Goal: Task Accomplishment & Management: Manage account settings

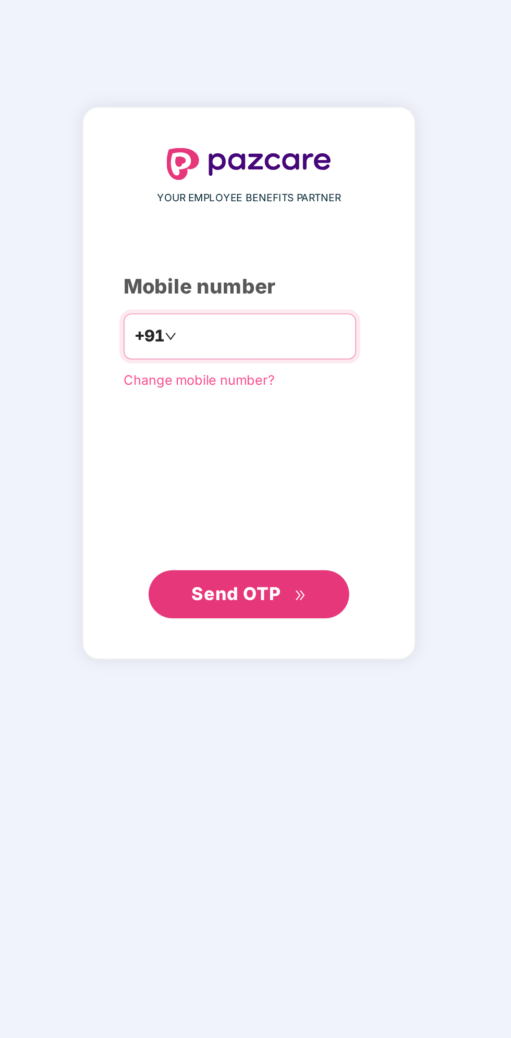
type input "**********"
click at [304, 647] on button "Send OTP" at bounding box center [255, 647] width 104 height 25
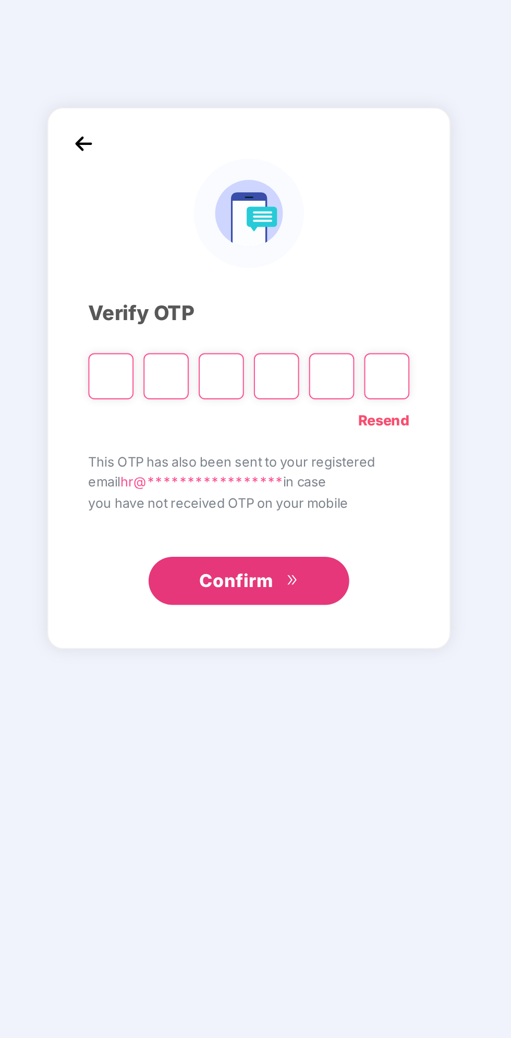
click at [338, 559] on link "Resend" at bounding box center [325, 559] width 27 height 11
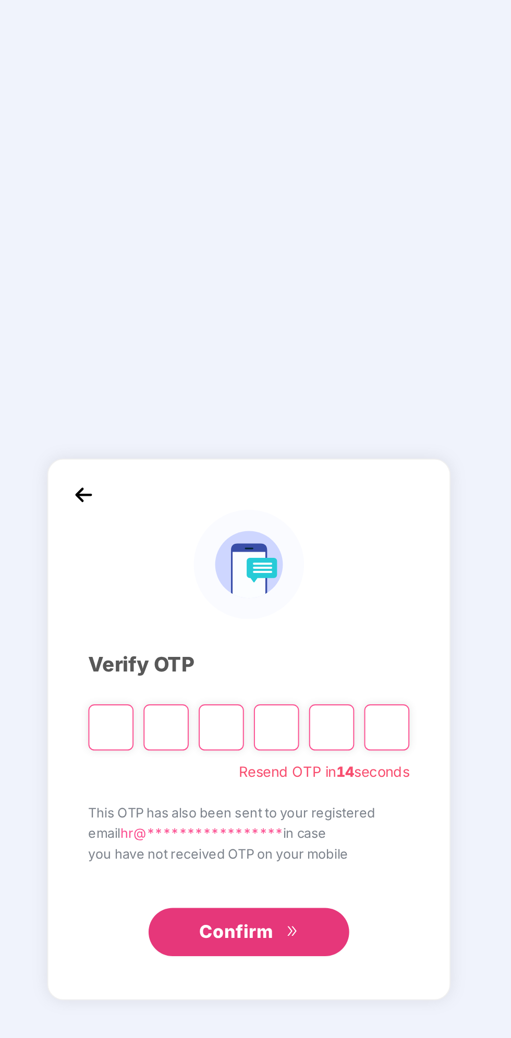
click at [180, 542] on input "Please enter verification code. Digit 1" at bounding box center [183, 537] width 23 height 24
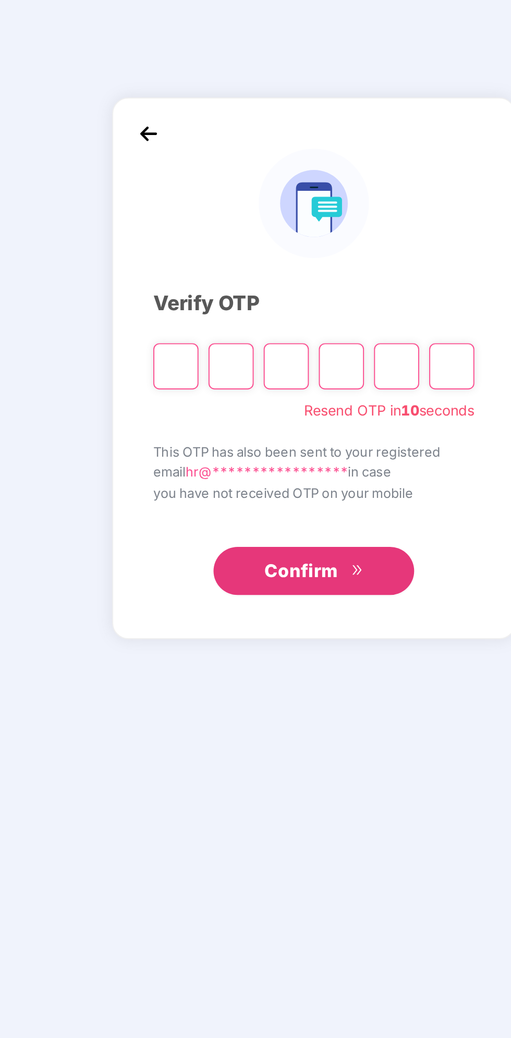
type input "*"
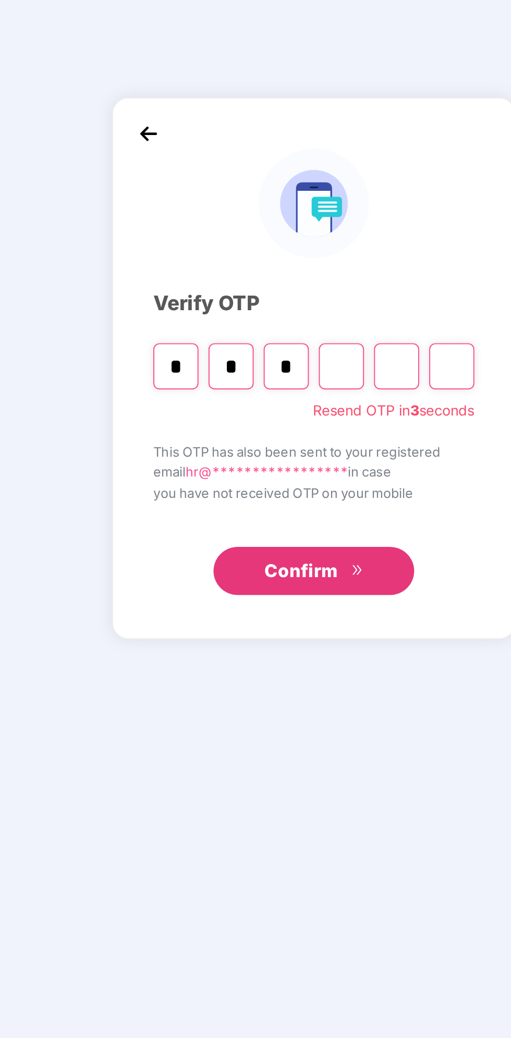
type input "*"
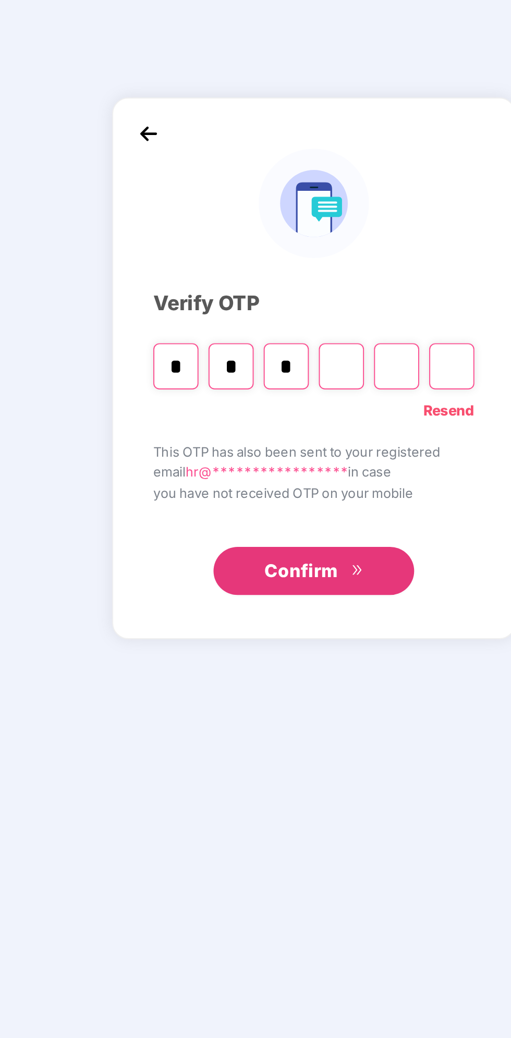
type input "*"
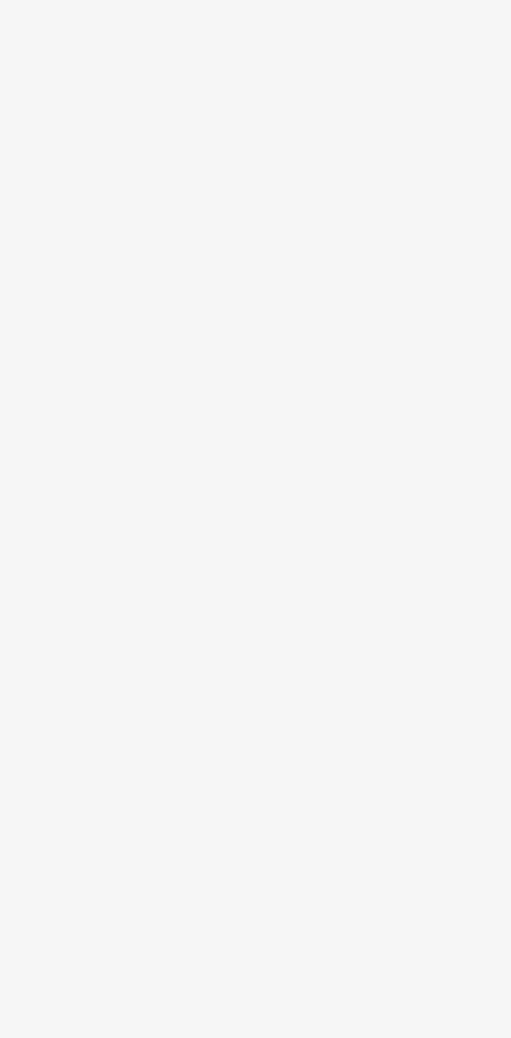
click at [283, 645] on main at bounding box center [290, 535] width 442 height 1005
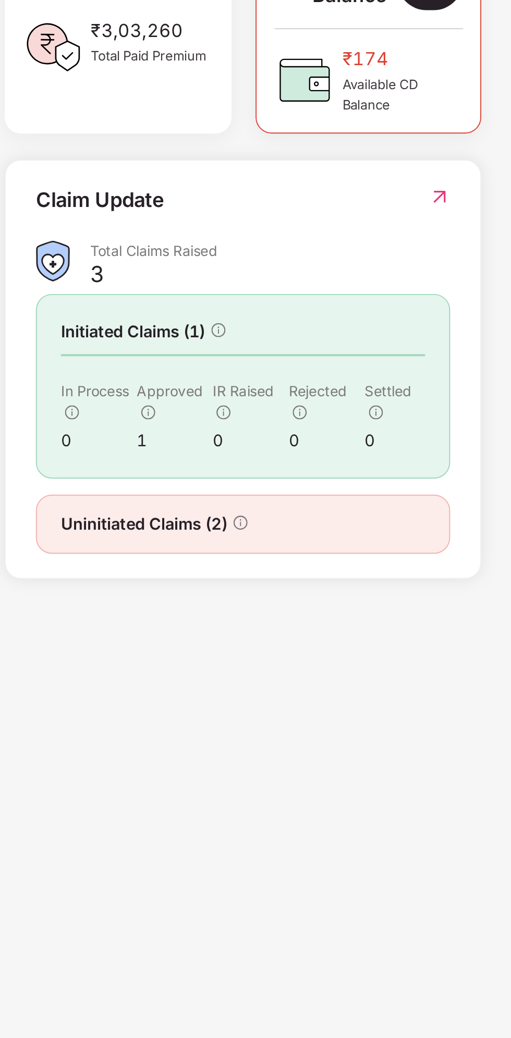
click at [223, 619] on div "Uninitiated Claims (2)" at bounding box center [218, 619] width 189 height 13
click at [219, 620] on div "Uninitiated Claims (2)" at bounding box center [172, 619] width 97 height 13
click at [222, 619] on div "Uninitiated Claims (2)" at bounding box center [218, 619] width 189 height 13
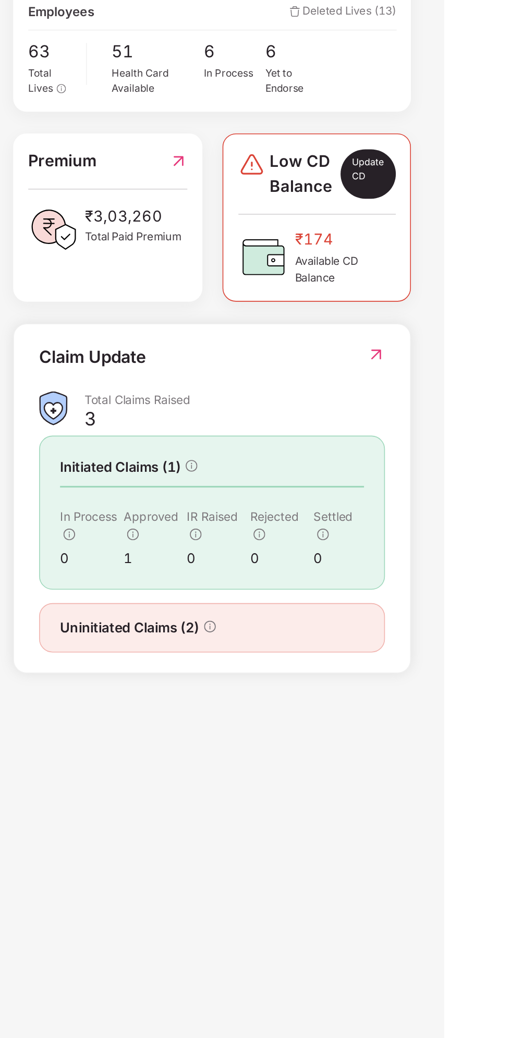
scroll to position [1, 0]
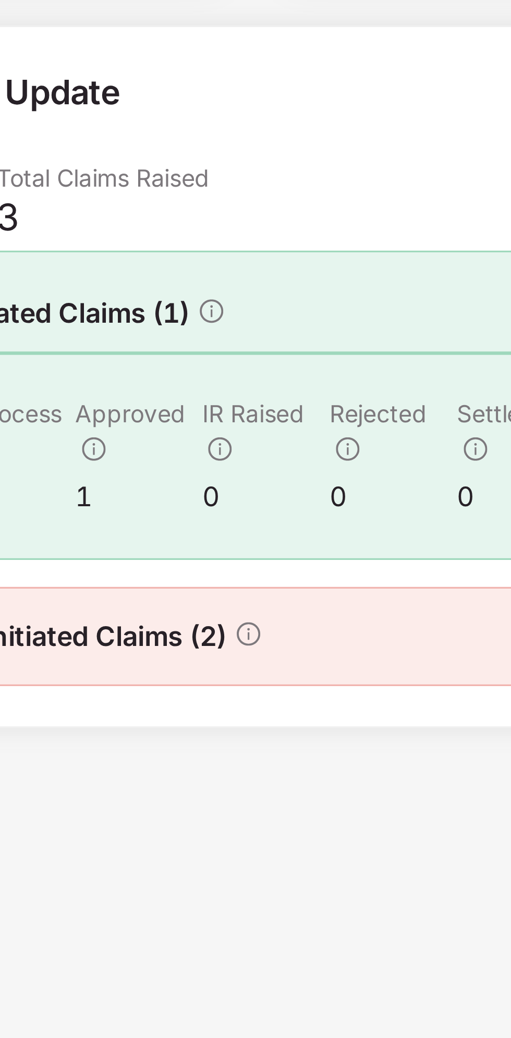
click at [217, 615] on icon "info-circle" at bounding box center [217, 617] width 7 height 7
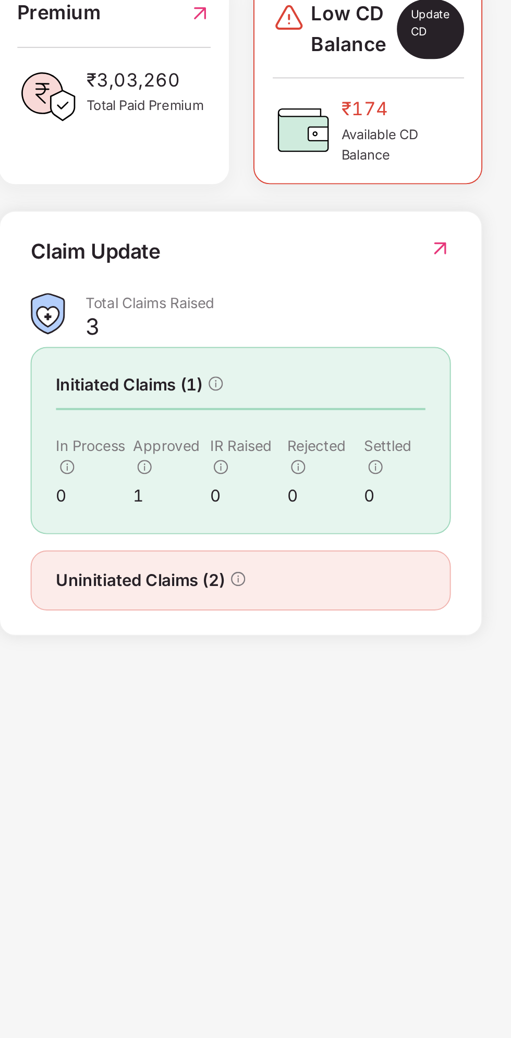
scroll to position [2, 0]
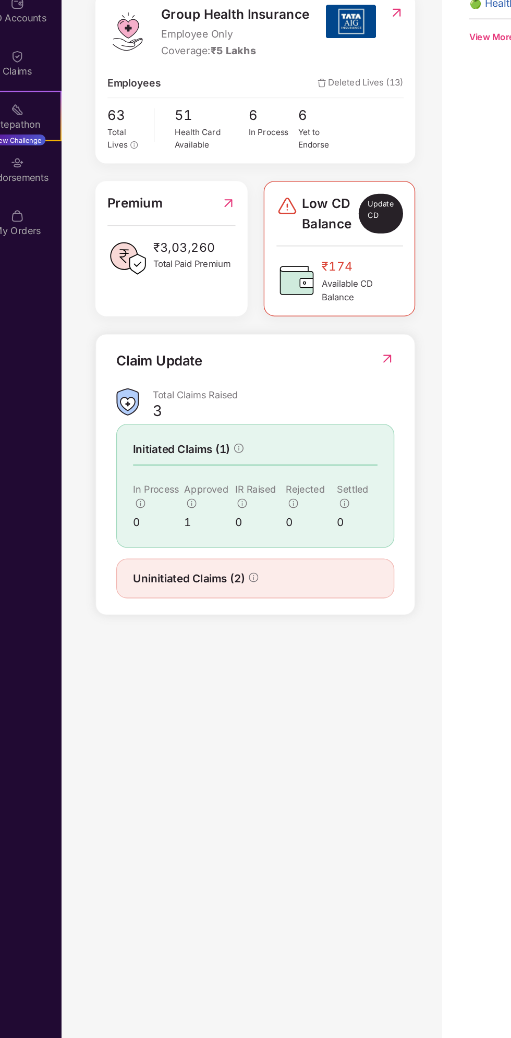
click at [322, 446] on img at bounding box center [320, 447] width 11 height 10
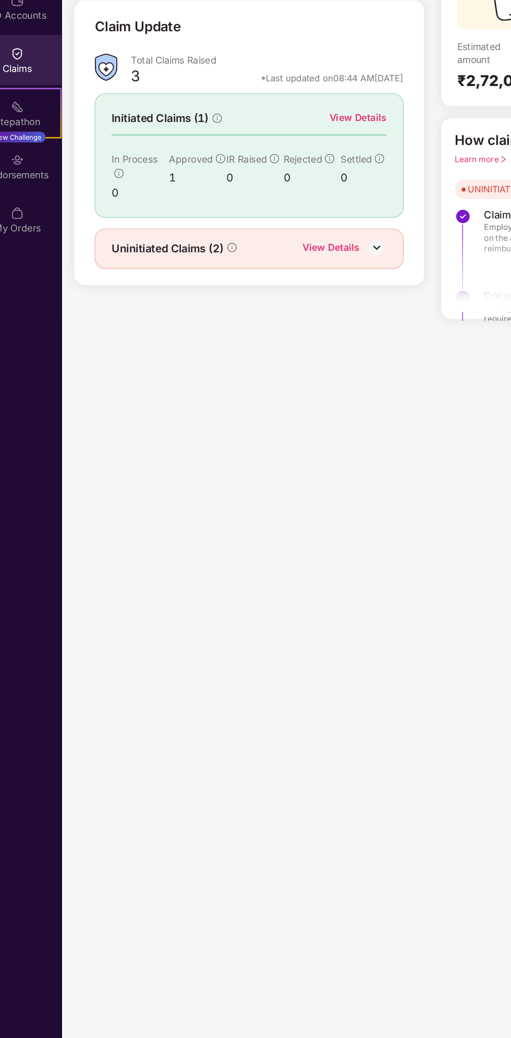
click at [317, 362] on img at bounding box center [313, 363] width 16 height 16
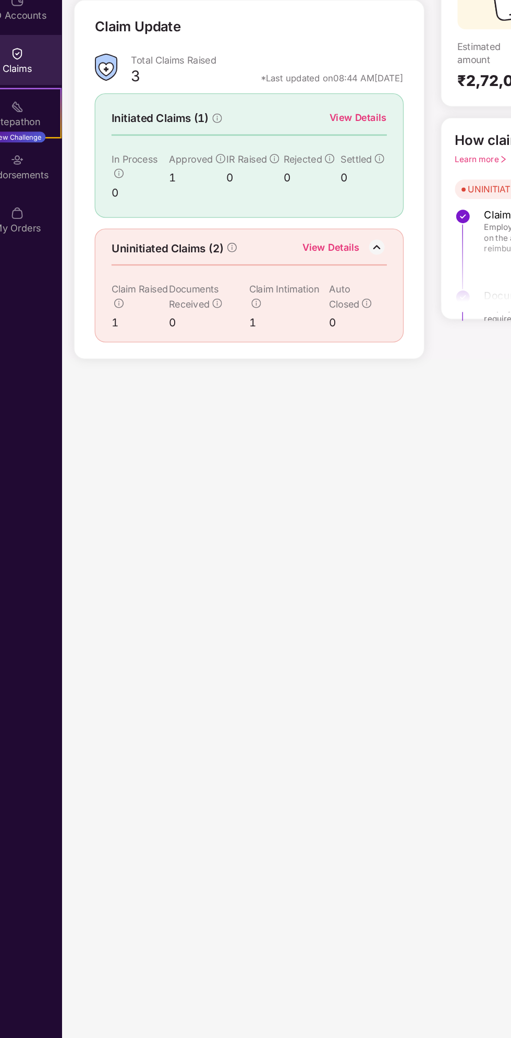
click at [233, 409] on div "Claim Intimation" at bounding box center [245, 400] width 62 height 23
click at [226, 414] on div "1" at bounding box center [245, 420] width 62 height 13
click at [223, 414] on div "1" at bounding box center [245, 420] width 62 height 13
click at [211, 364] on div "Uninitiated Claims (2) View Details" at bounding box center [213, 364] width 213 height 14
click at [120, 420] on div "1" at bounding box center [129, 420] width 44 height 13
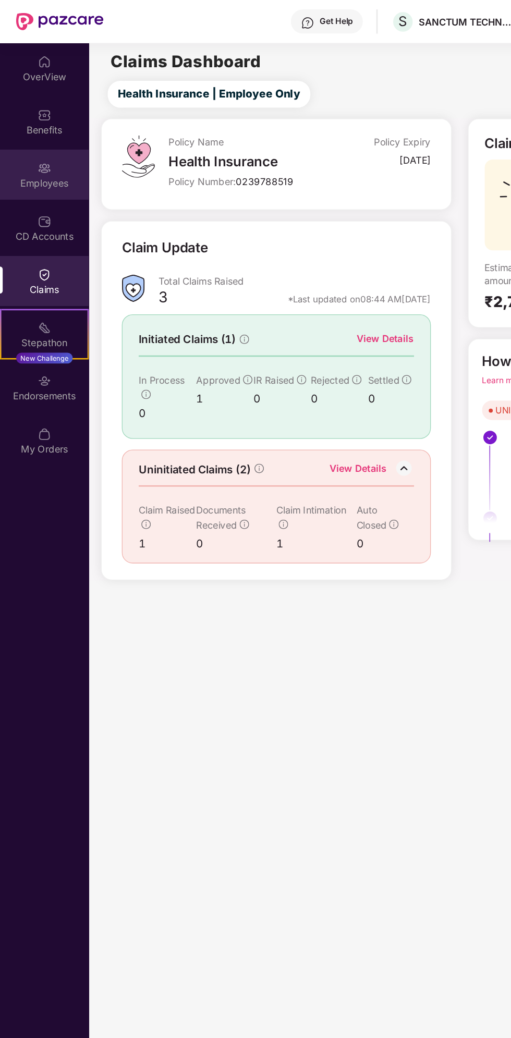
click at [63, 137] on div "Employees" at bounding box center [34, 142] width 69 height 10
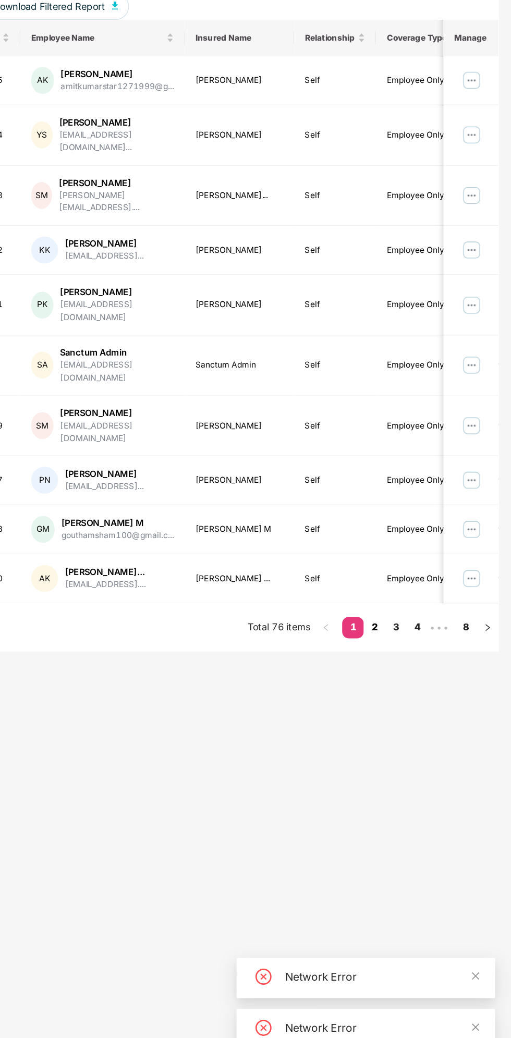
click at [405, 682] on link "2" at bounding box center [405, 690] width 17 height 16
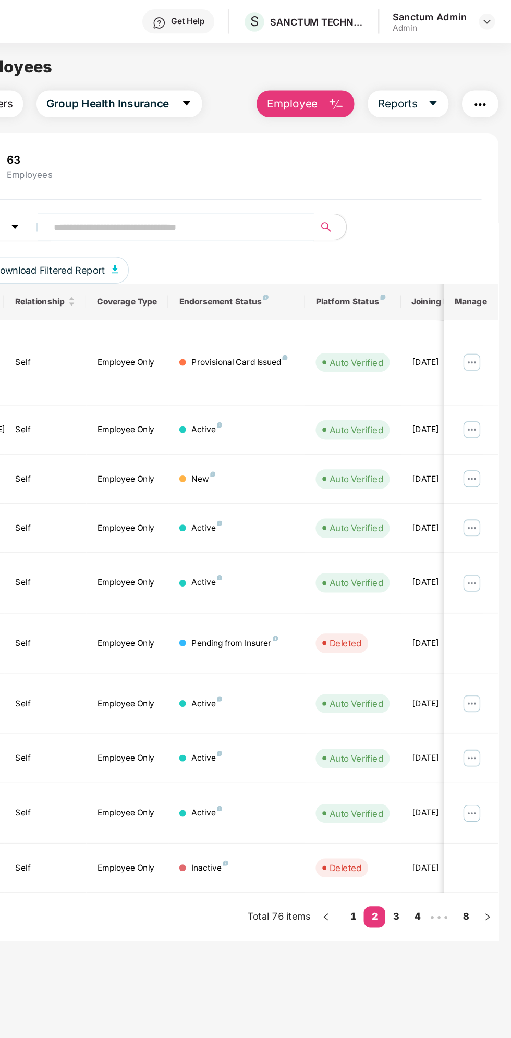
scroll to position [0, 254]
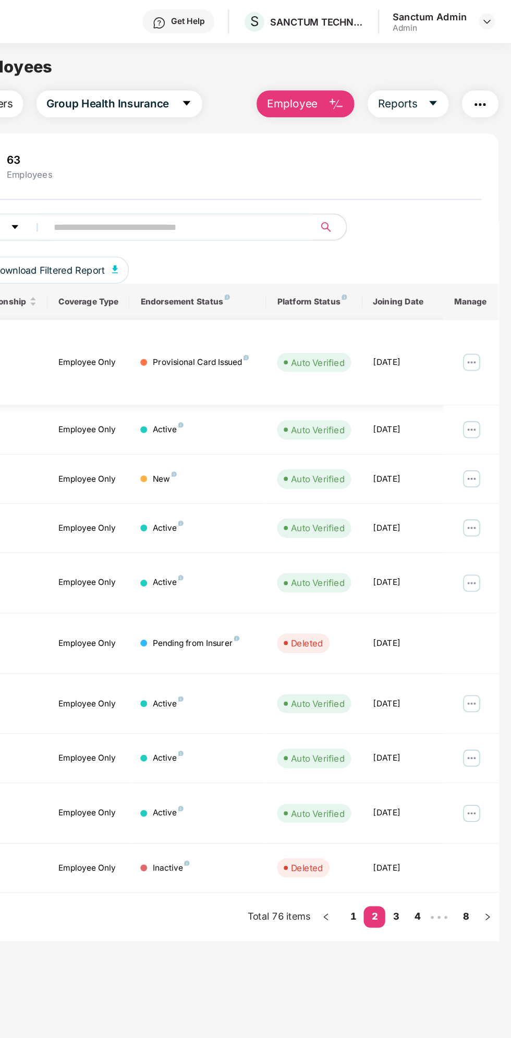
click at [483, 272] on img at bounding box center [480, 280] width 17 height 17
click at [277, 279] on td "Provisional Card Issued" at bounding box center [268, 281] width 106 height 66
click at [425, 277] on td "[DATE]" at bounding box center [428, 281] width 64 height 66
click at [411, 276] on div "[DATE]" at bounding box center [427, 281] width 47 height 10
click at [480, 272] on img at bounding box center [480, 280] width 17 height 17
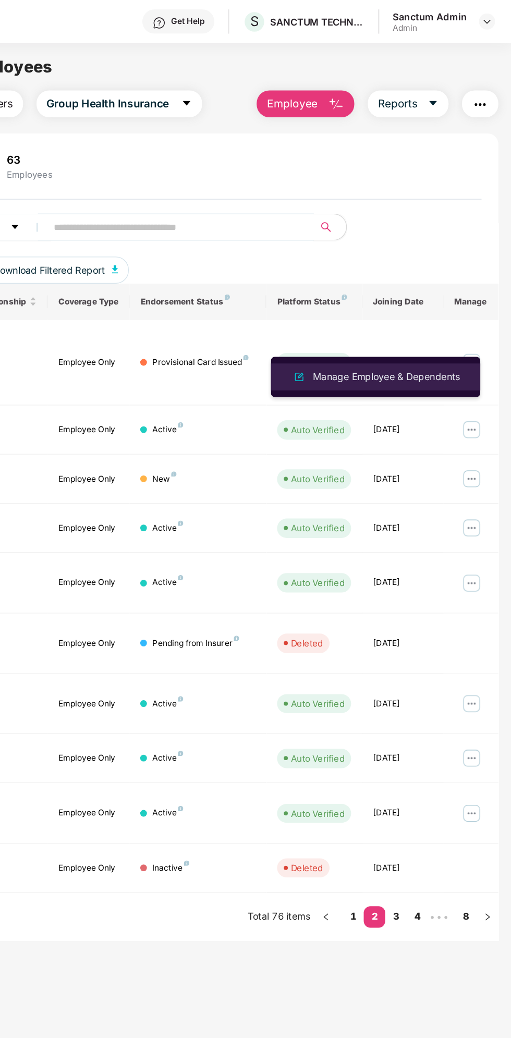
click at [418, 296] on div "Manage Employee & Dependents" at bounding box center [414, 291] width 118 height 11
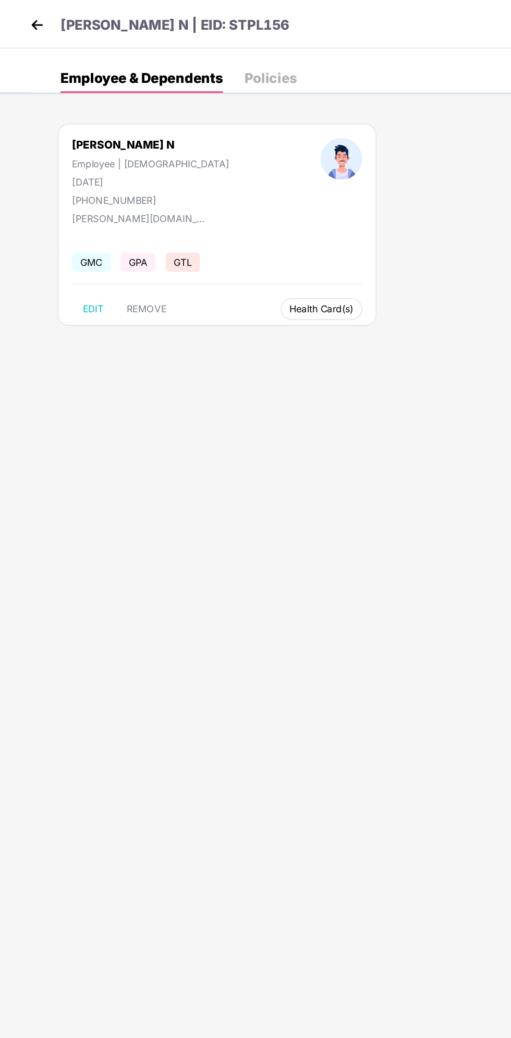
click at [224, 237] on span "Health Card(s)" at bounding box center [249, 239] width 50 height 5
click at [224, 239] on span "Health Card(s)" at bounding box center [249, 239] width 50 height 5
click at [23, 21] on img at bounding box center [29, 19] width 16 height 16
